Goal: Communication & Community: Answer question/provide support

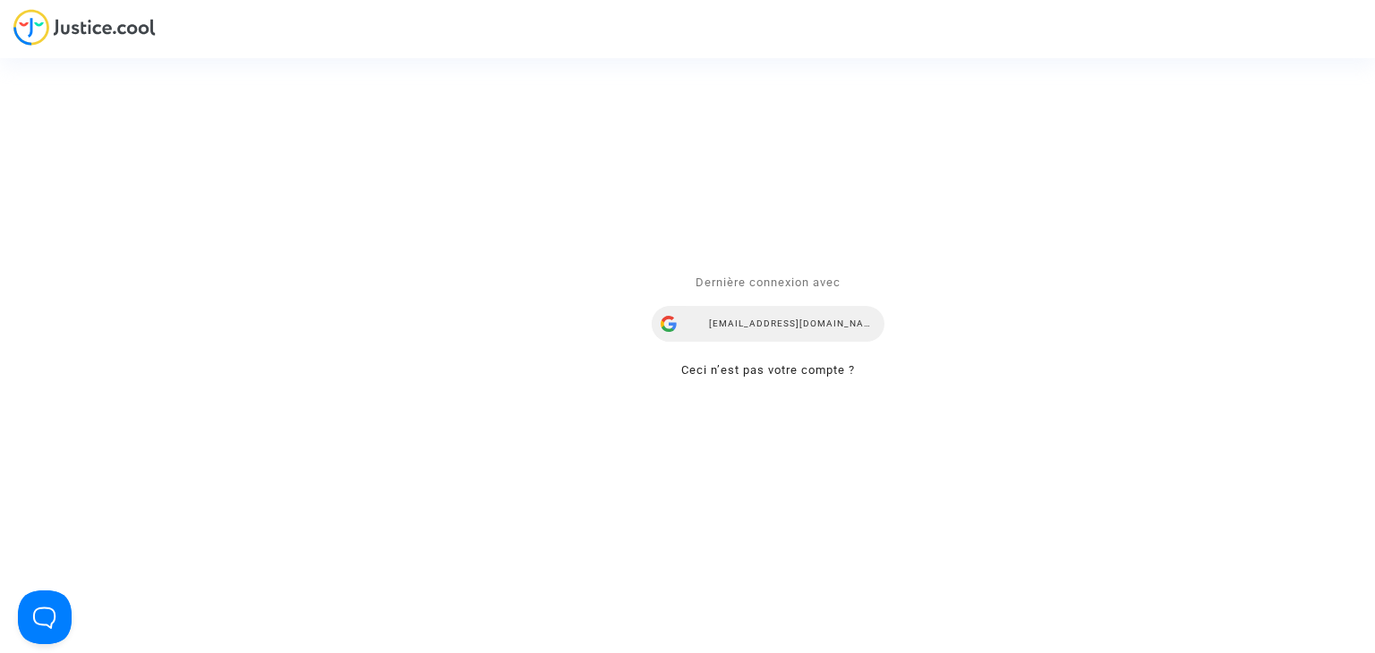
click at [766, 320] on div "[EMAIL_ADDRESS][DOMAIN_NAME]" at bounding box center [768, 325] width 233 height 36
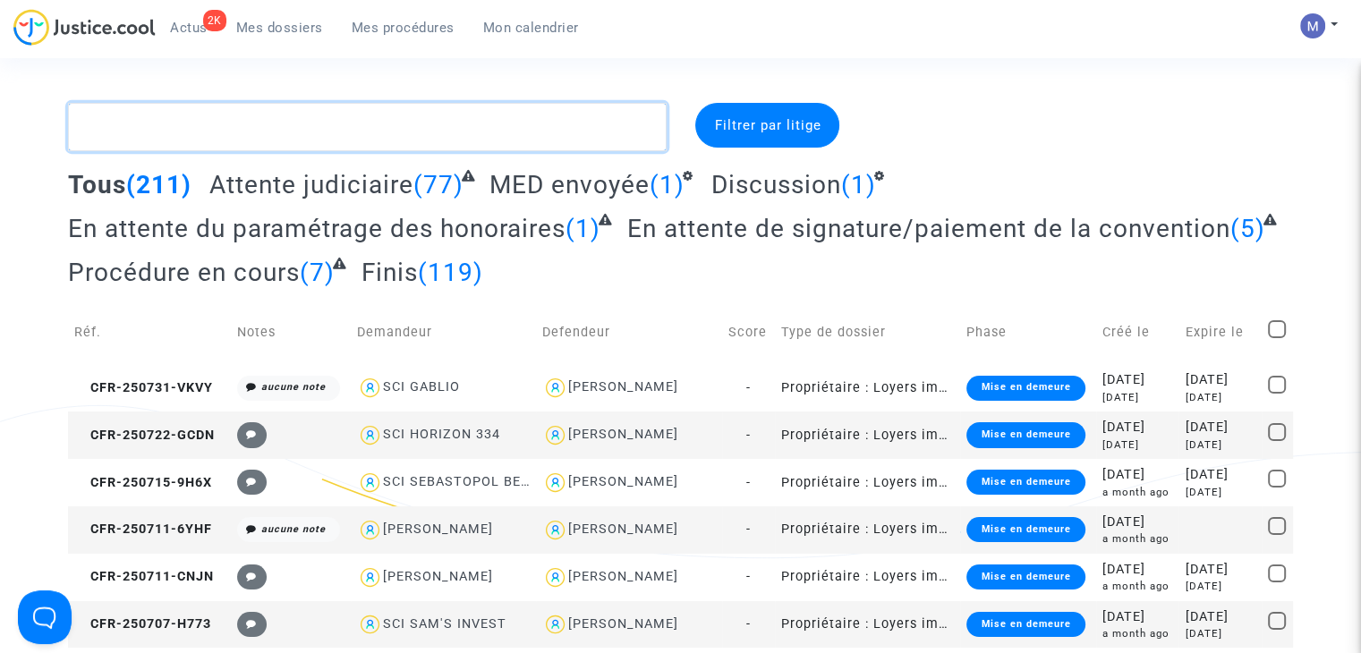
click at [490, 137] on textarea at bounding box center [367, 127] width 599 height 48
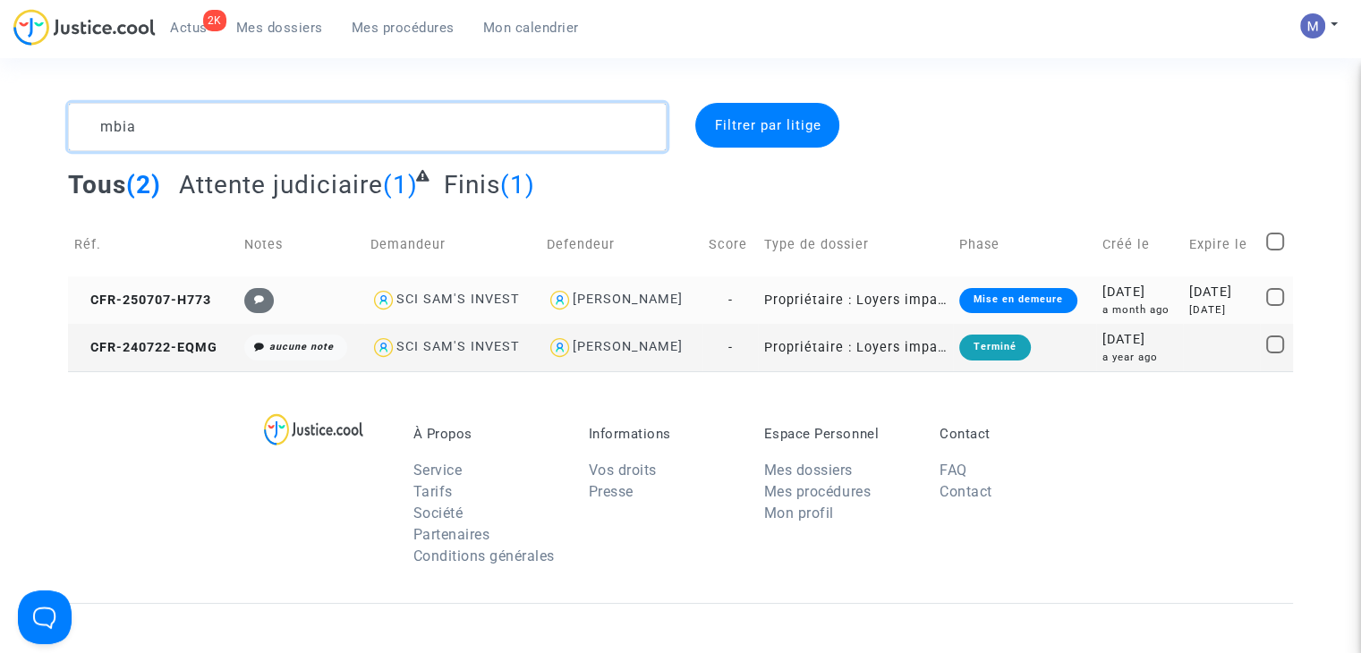
type textarea "mbia"
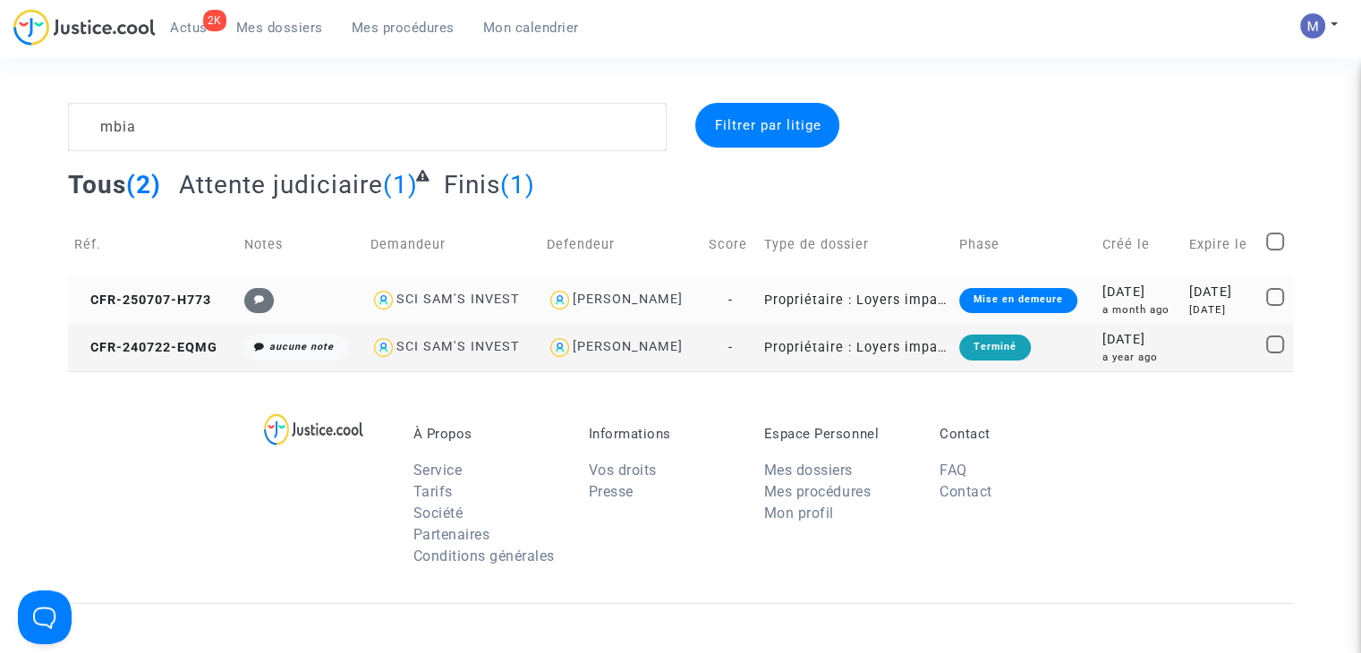
click at [150, 308] on td "CFR-250707-H773" at bounding box center [153, 300] width 170 height 47
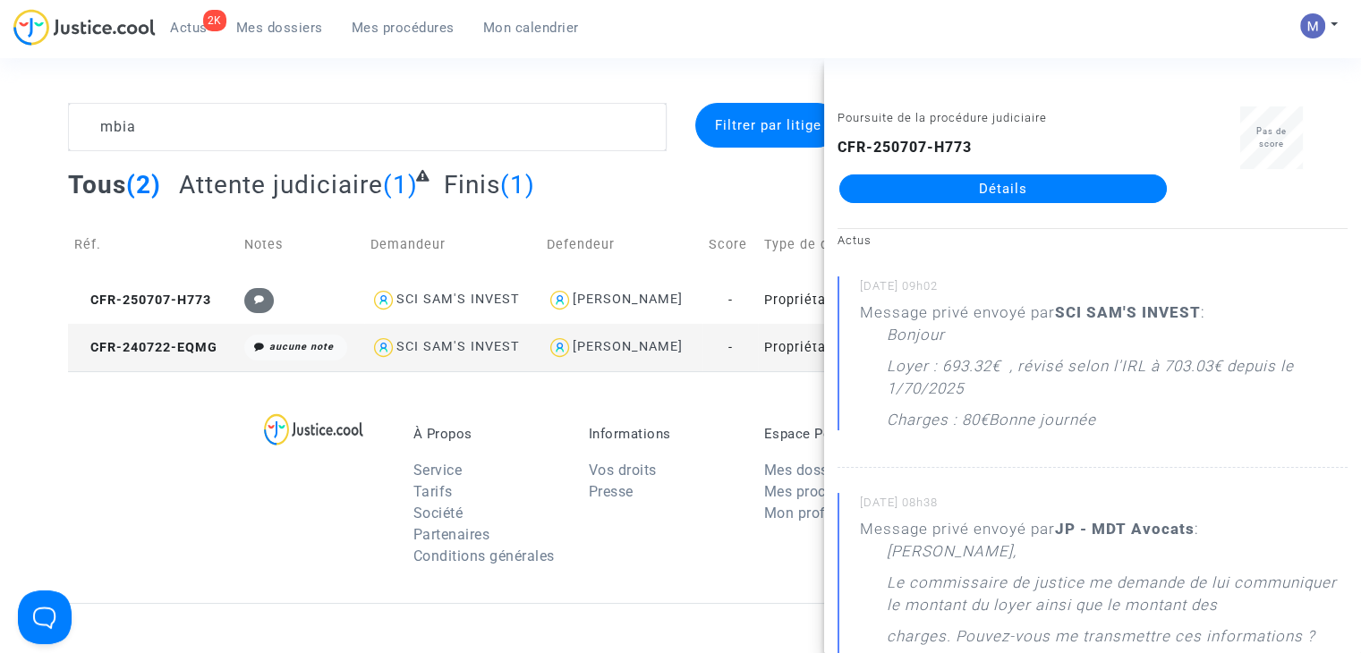
click at [1098, 194] on link "Détails" at bounding box center [1004, 189] width 328 height 29
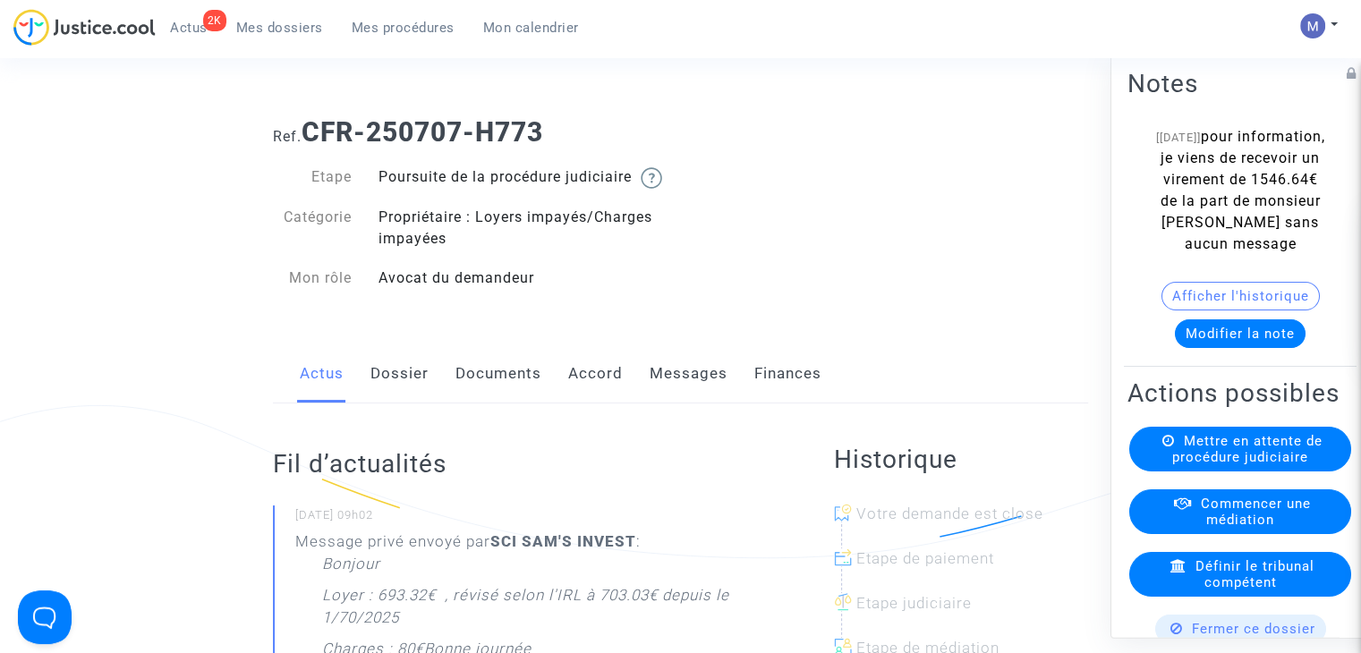
click at [669, 401] on link "Messages" at bounding box center [689, 374] width 78 height 59
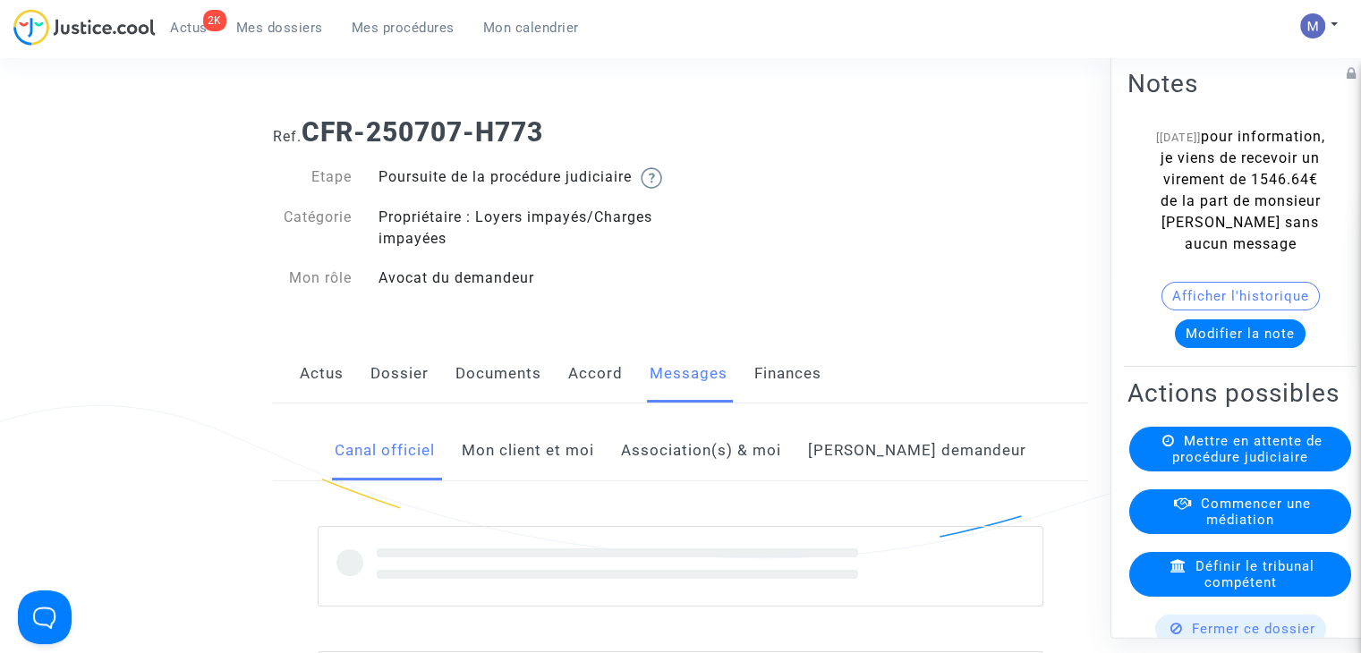
click at [571, 466] on link "Mon client et moi" at bounding box center [528, 451] width 132 height 59
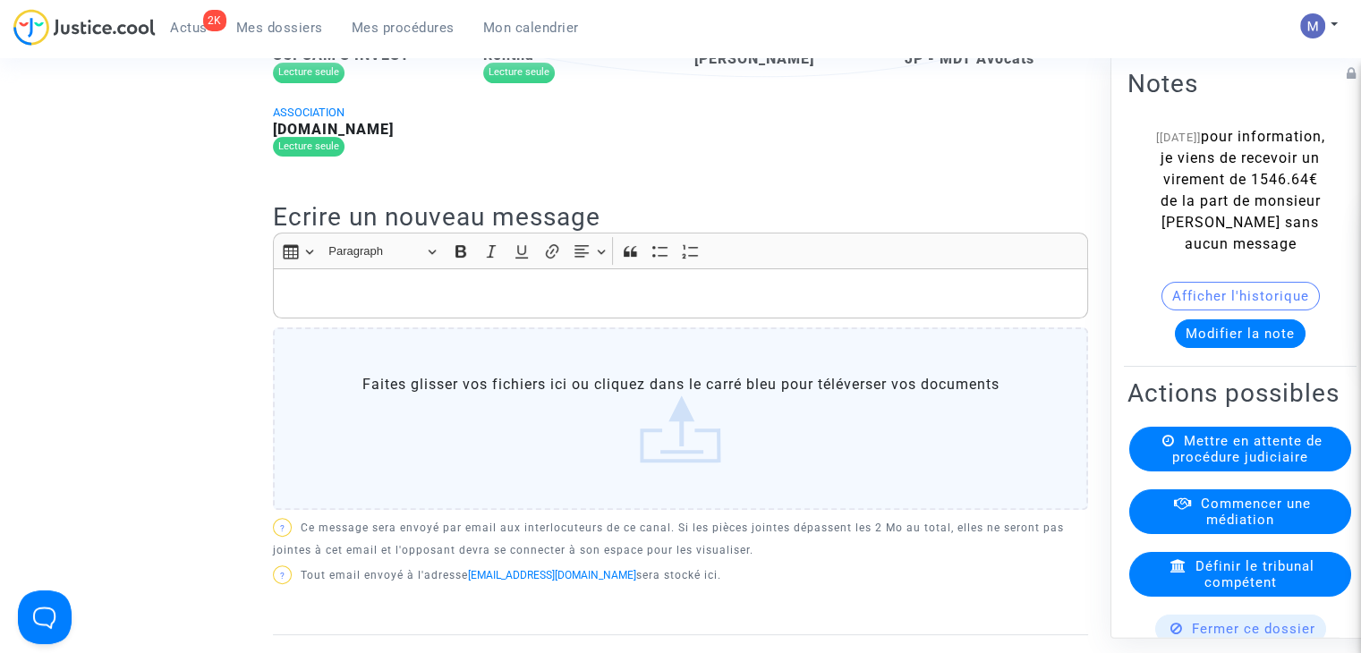
scroll to position [487, 0]
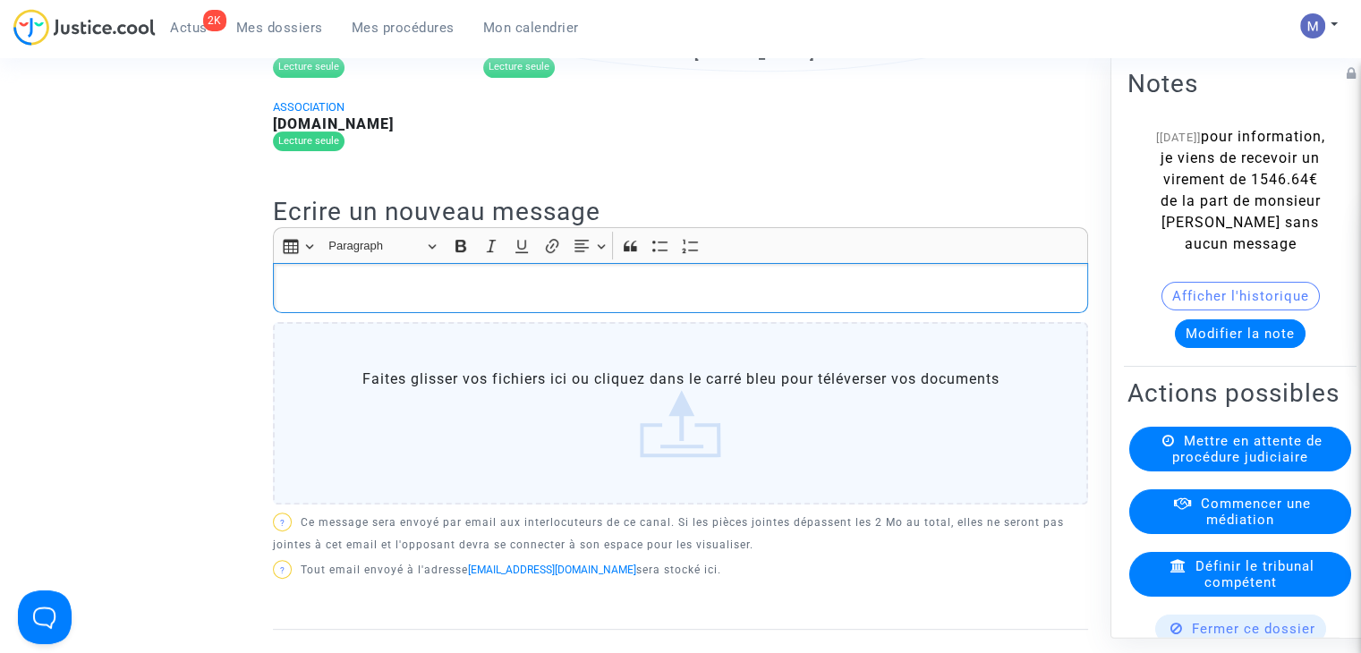
click at [587, 299] on p "Rich Text Editor, main" at bounding box center [681, 288] width 797 height 22
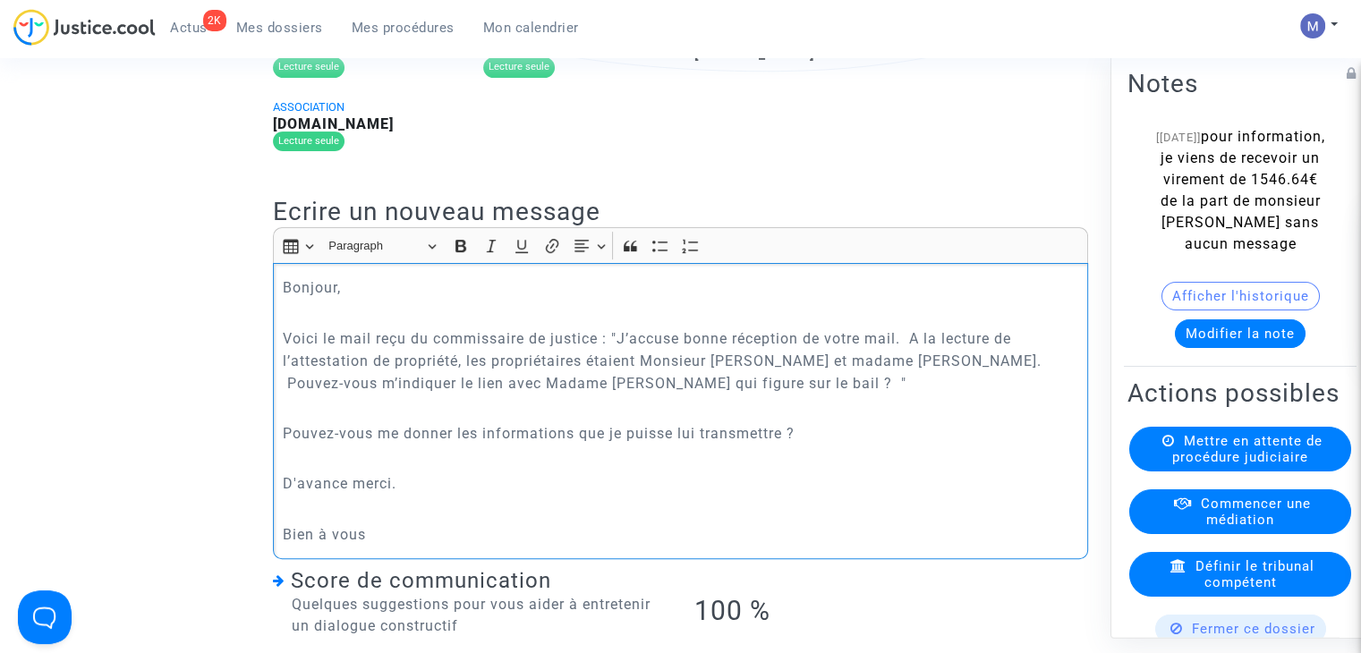
drag, startPoint x: 988, startPoint y: 402, endPoint x: 620, endPoint y: 357, distance: 370.6
click at [620, 357] on p "Voici le mail reçu du commissaire de justice : "J’accuse bonne réception de vot…" at bounding box center [681, 361] width 797 height 67
click at [489, 255] on icon "Editor toolbar" at bounding box center [491, 246] width 18 height 18
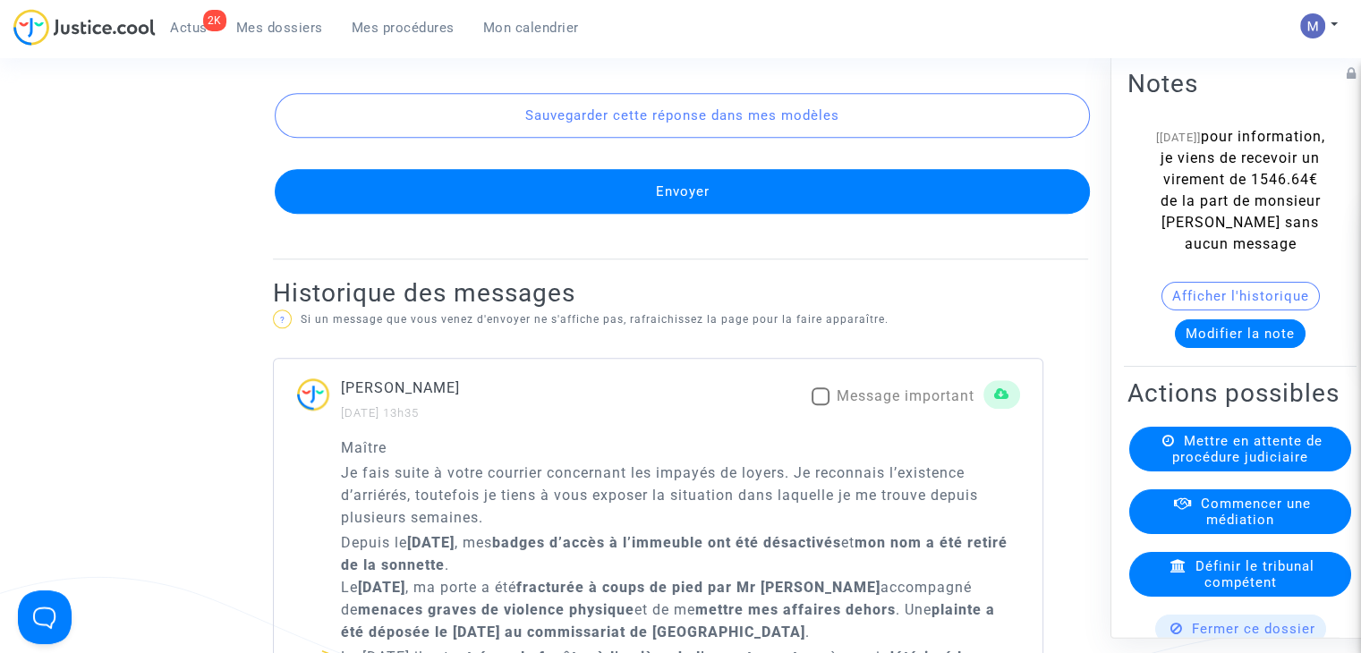
scroll to position [1375, 0]
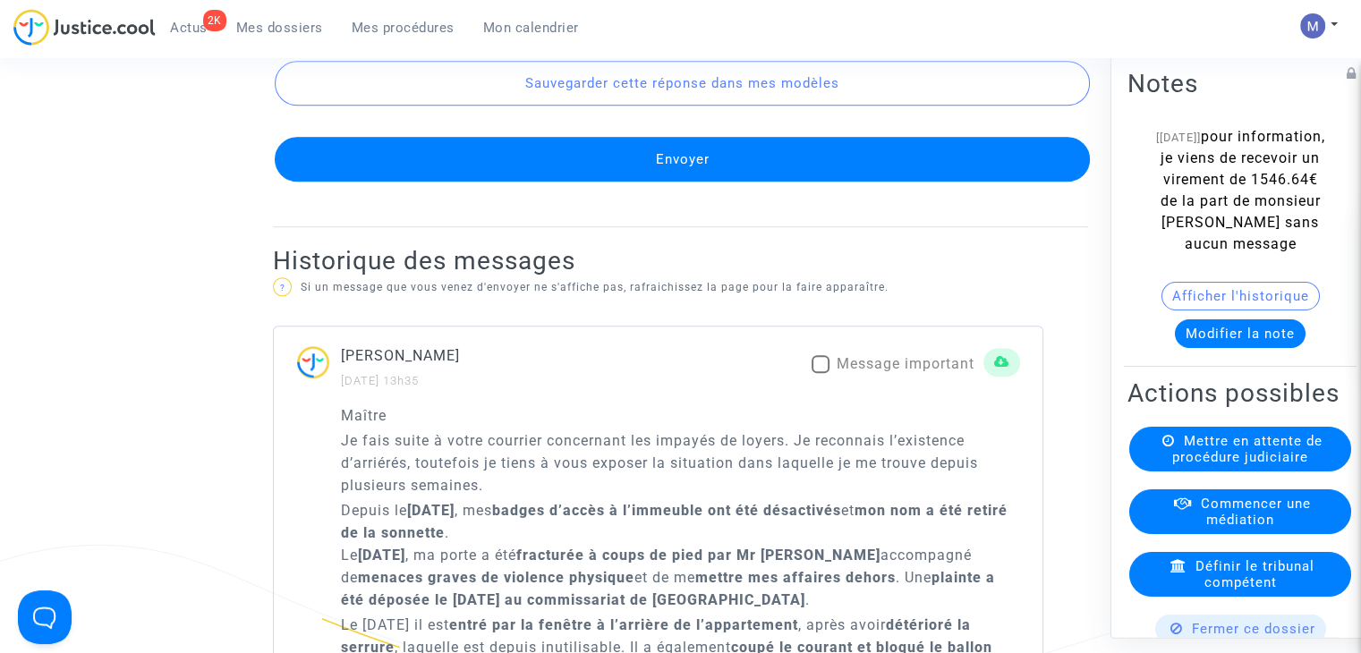
click at [677, 173] on button "Envoyer" at bounding box center [682, 159] width 815 height 45
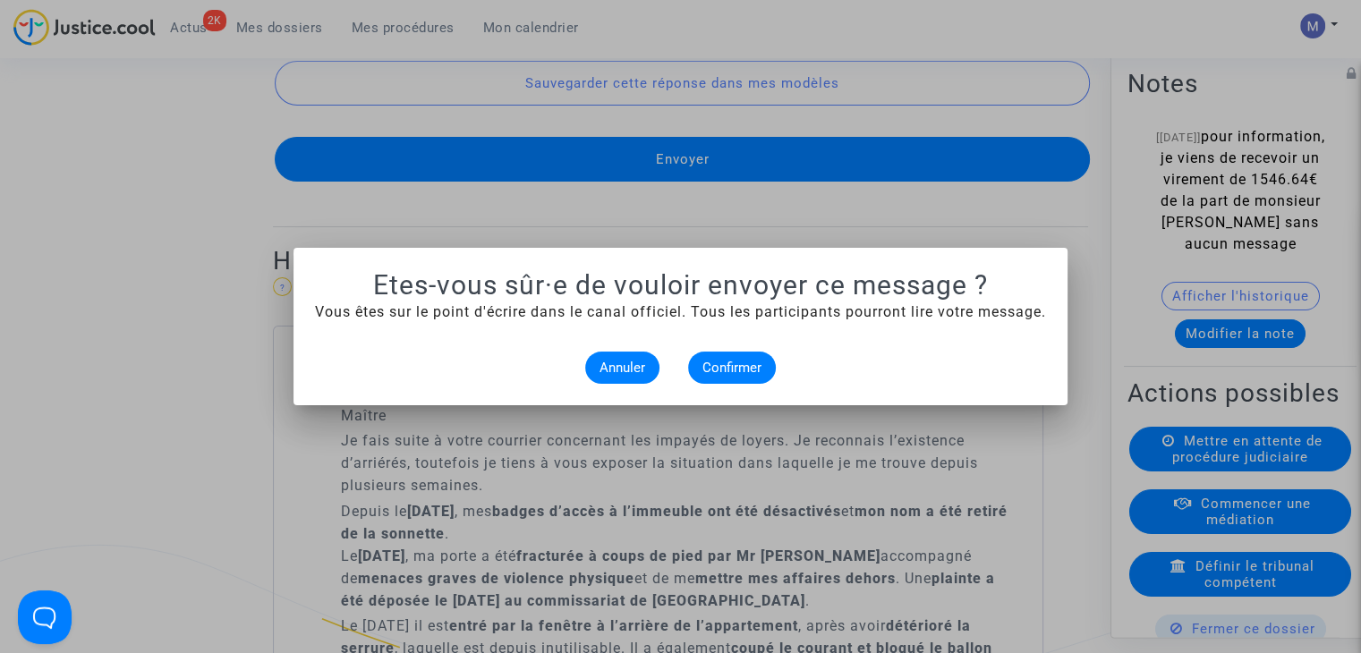
scroll to position [0, 0]
click at [745, 360] on span "Confirmer" at bounding box center [732, 368] width 59 height 16
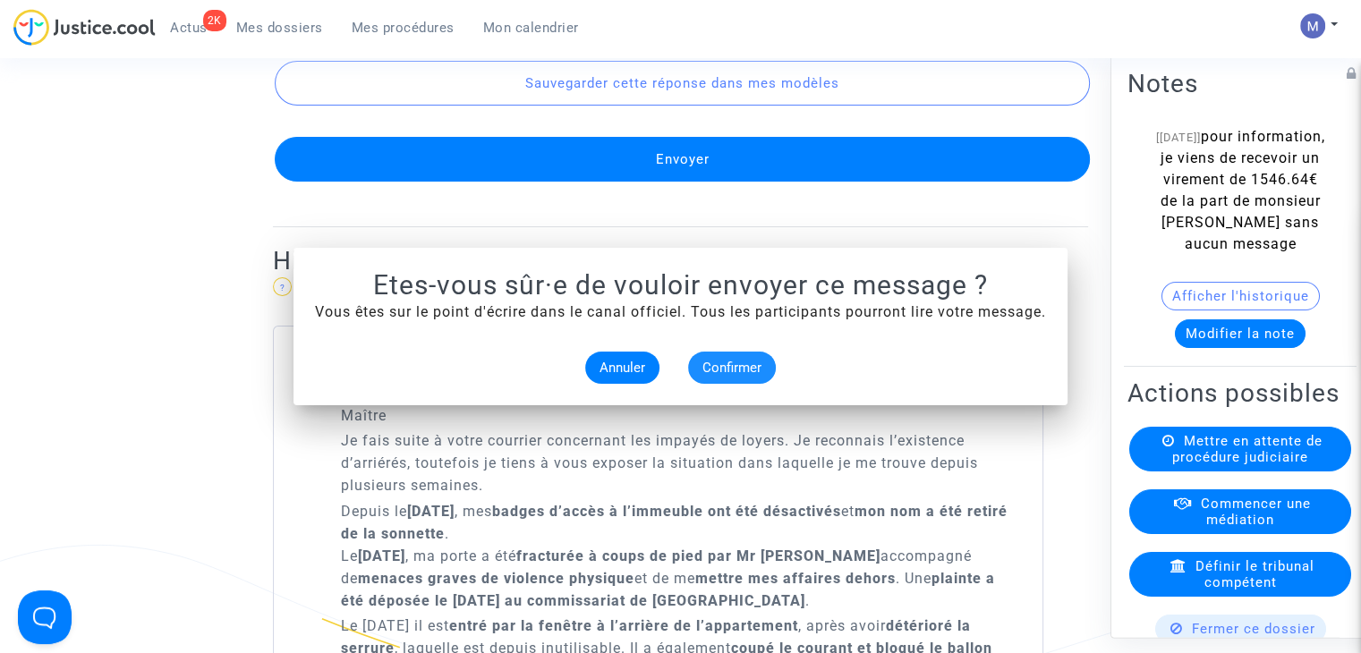
scroll to position [1375, 0]
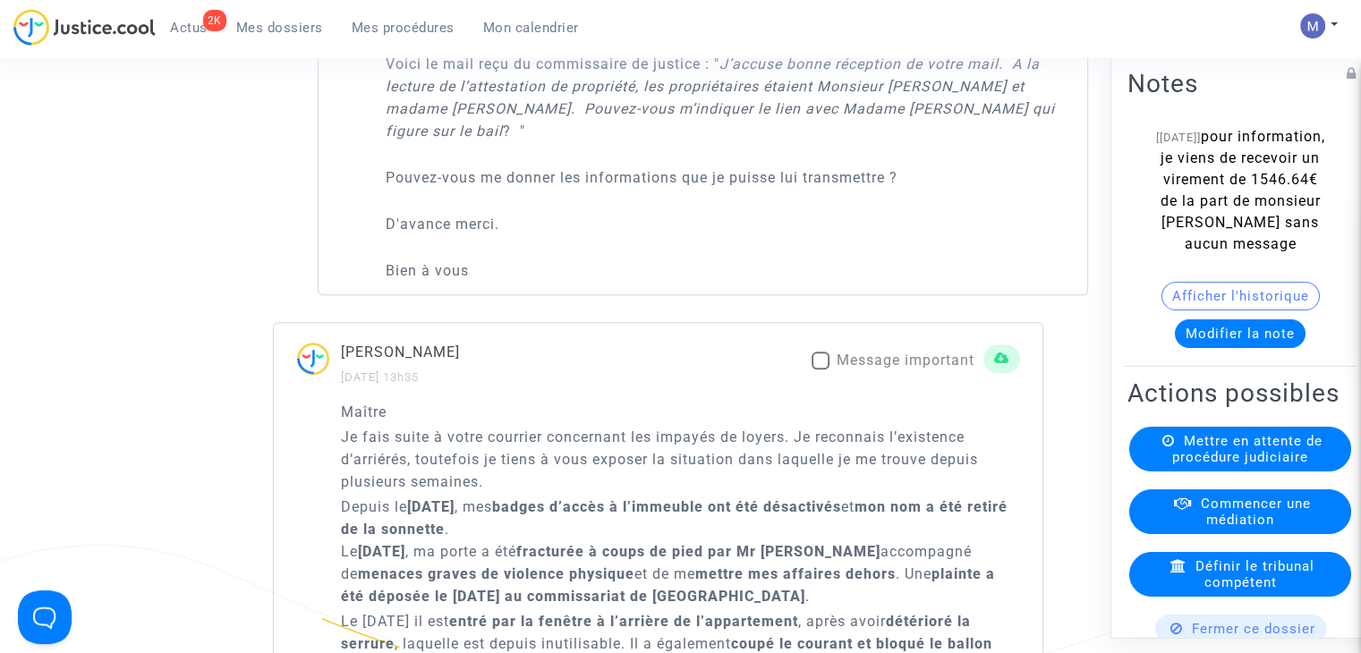
click at [258, 28] on span "Mes dossiers" at bounding box center [279, 28] width 87 height 16
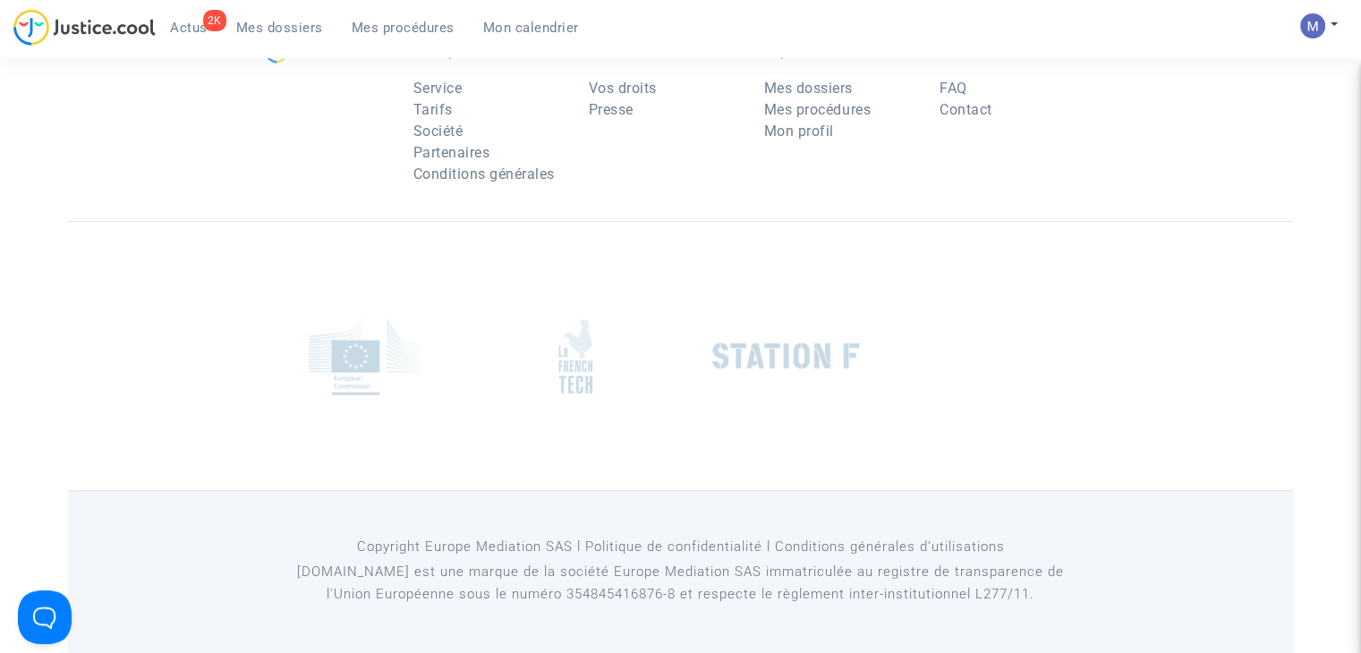
scroll to position [179, 0]
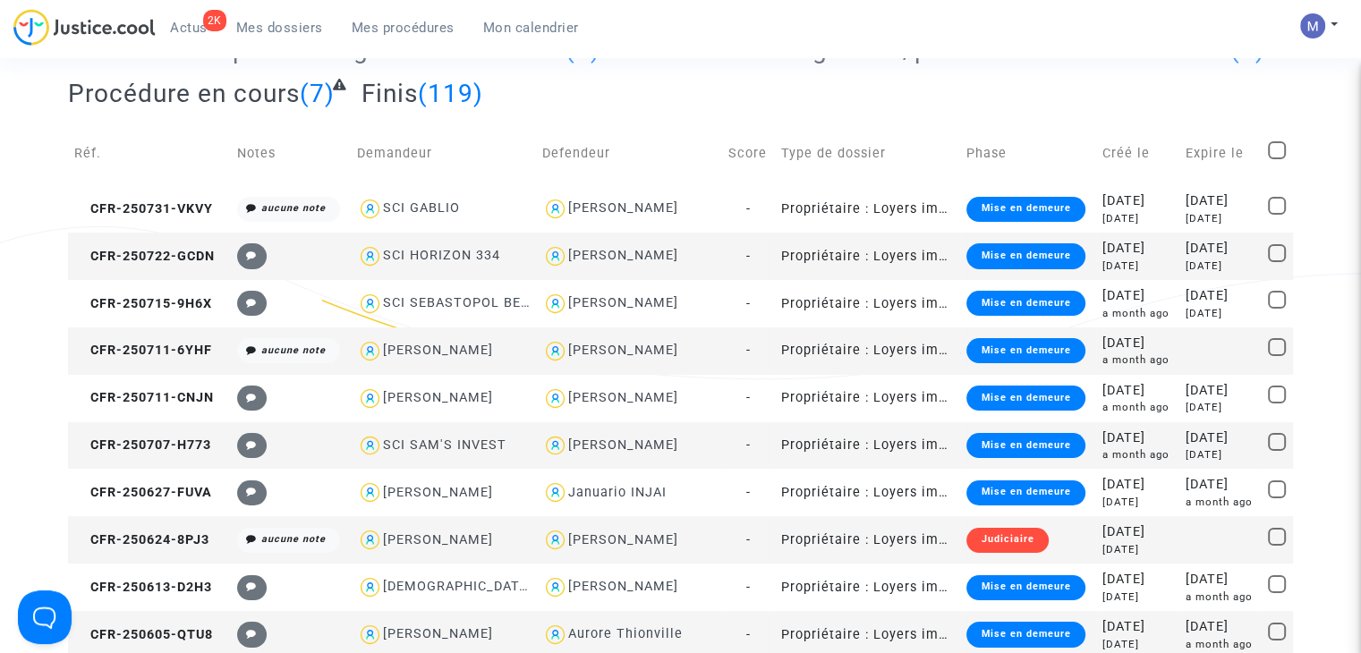
scroll to position [1375, 0]
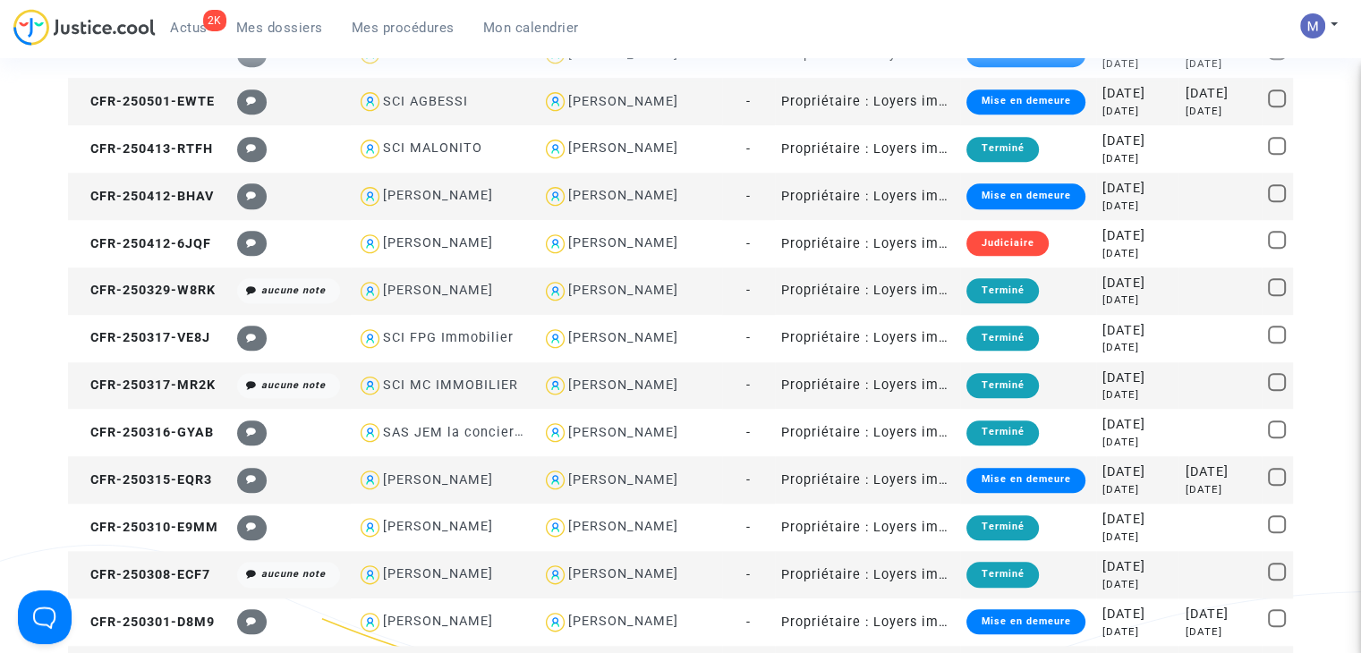
click at [297, 32] on span "Mes dossiers" at bounding box center [279, 28] width 87 height 16
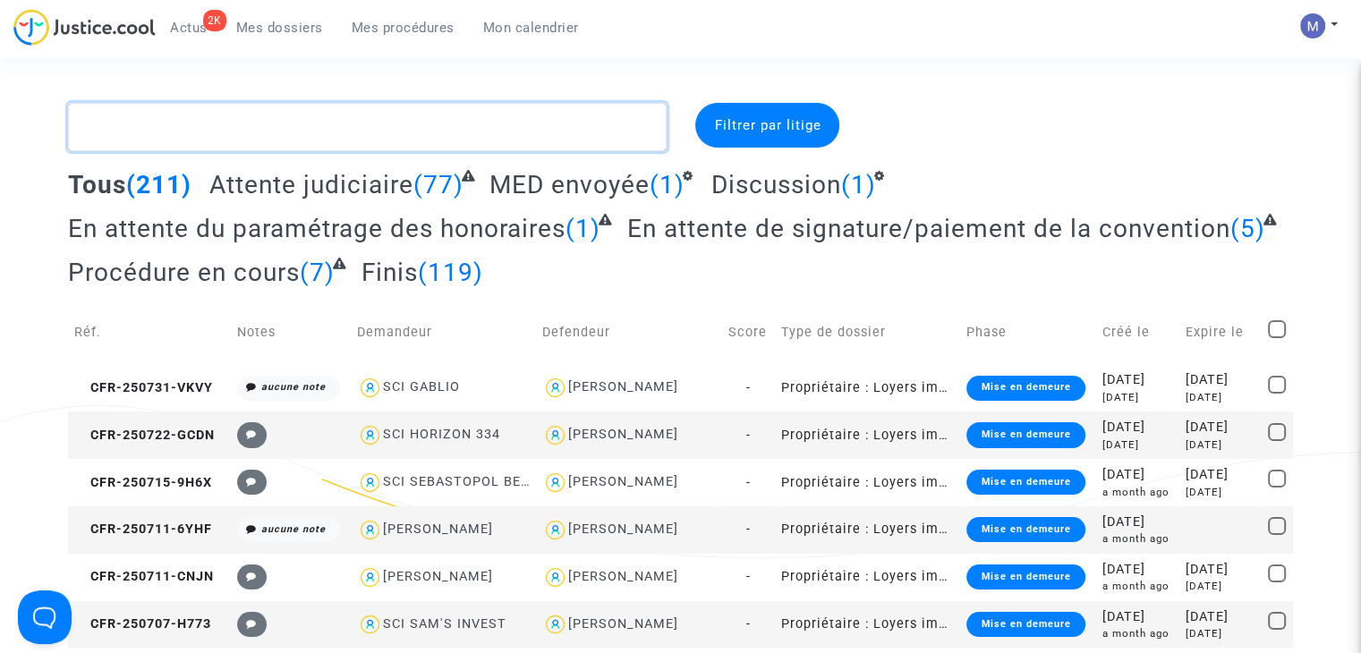
click at [512, 137] on textarea at bounding box center [367, 127] width 599 height 48
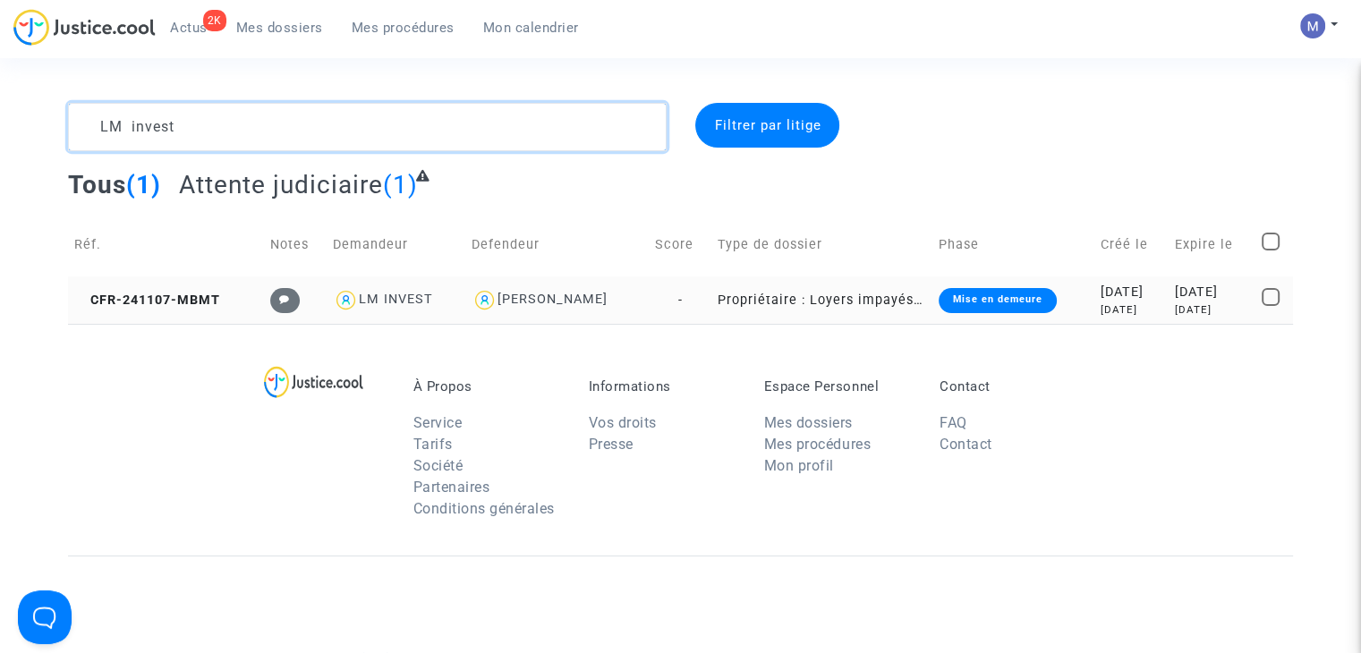
type textarea "LM invest"
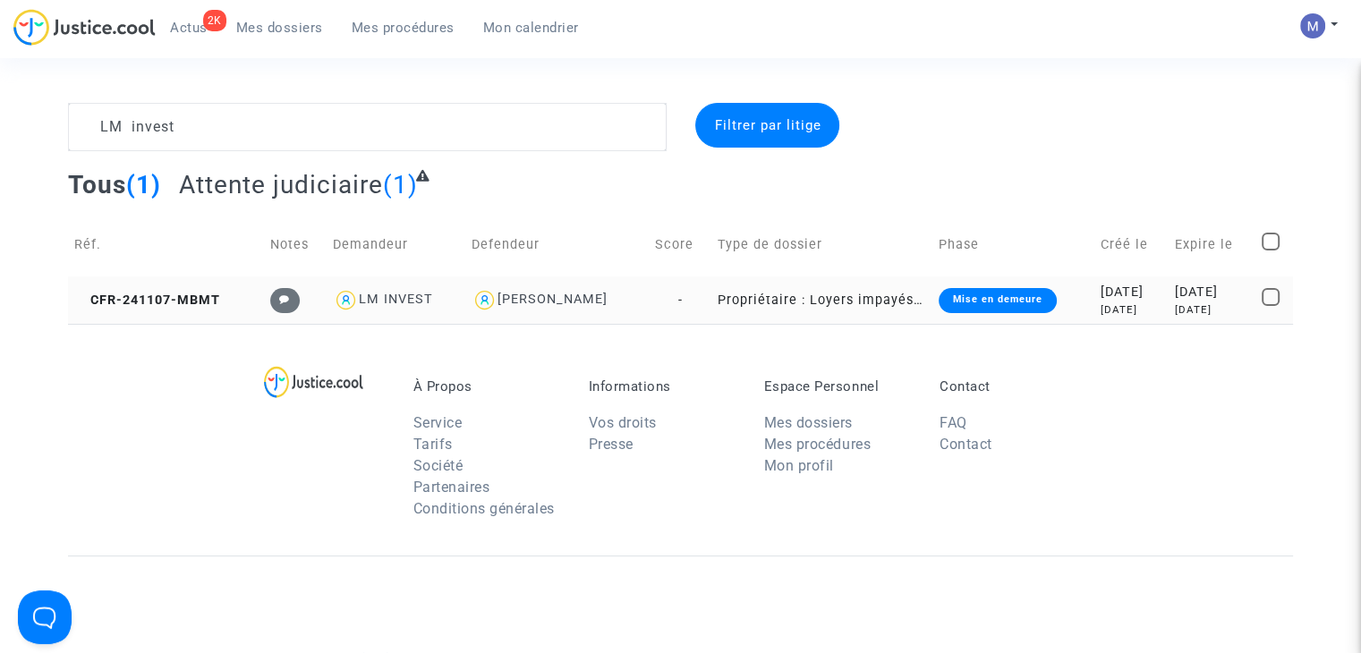
click at [182, 287] on td "CFR-241107-MBMT" at bounding box center [165, 300] width 195 height 47
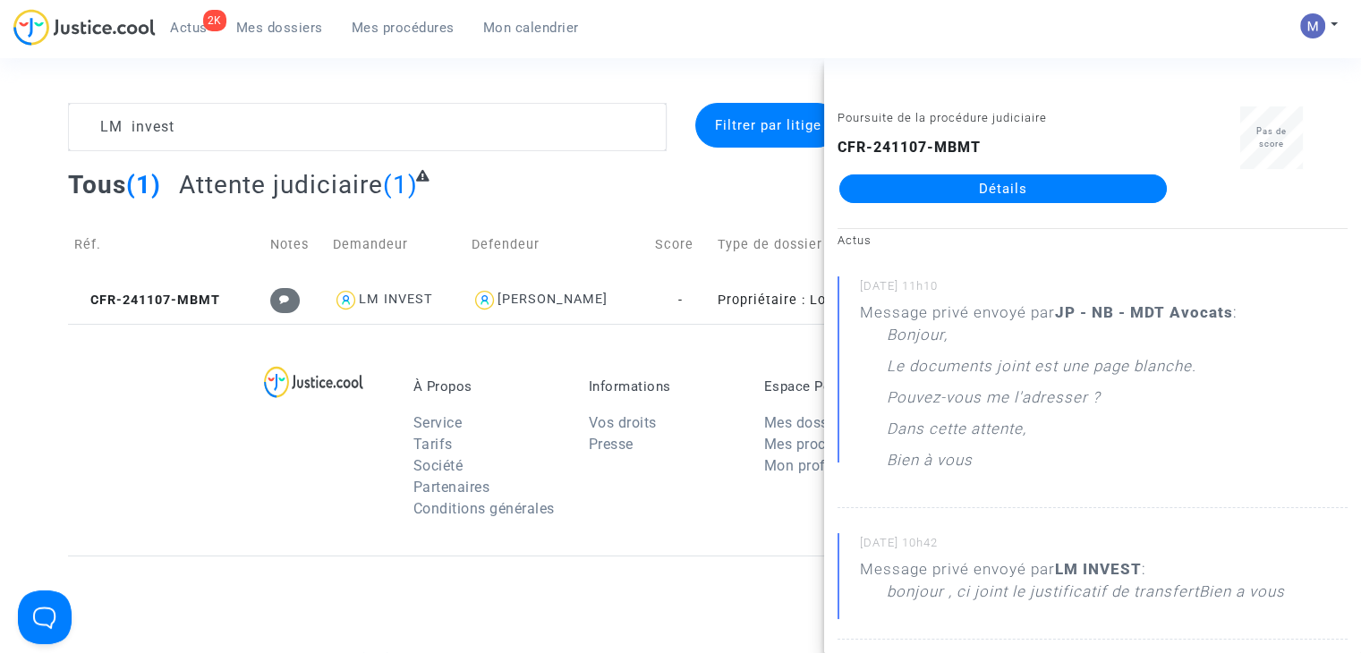
click at [304, 24] on span "Mes dossiers" at bounding box center [279, 28] width 87 height 16
